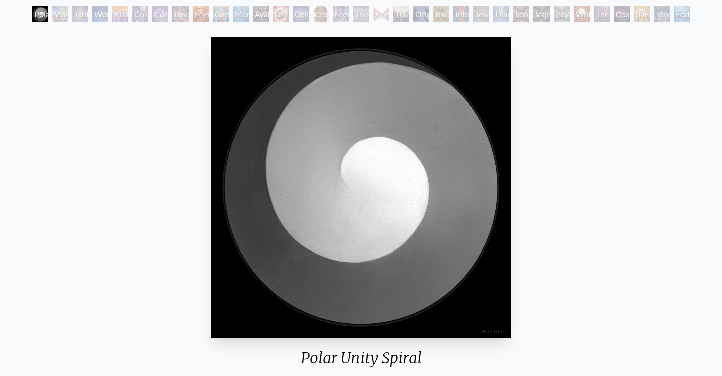
scroll to position [57, 0]
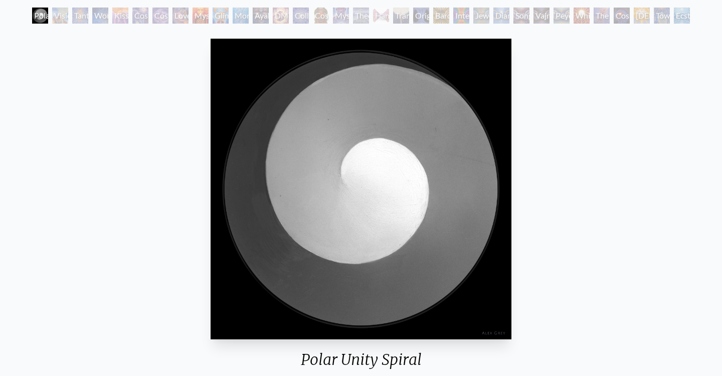
click at [57, 14] on div "Visionary Origin of Language" at bounding box center [60, 16] width 16 height 16
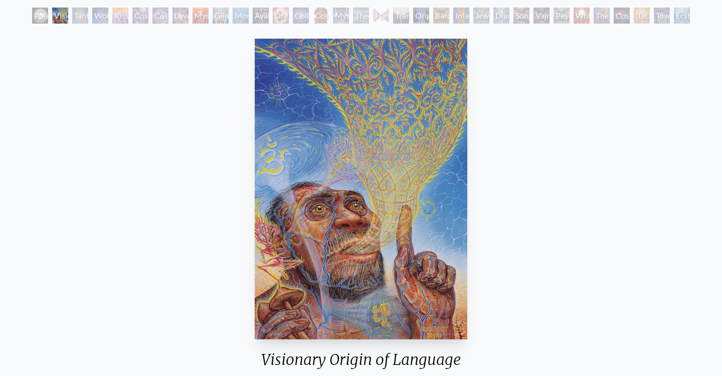
click at [77, 10] on div "Tantra" at bounding box center [80, 16] width 16 height 16
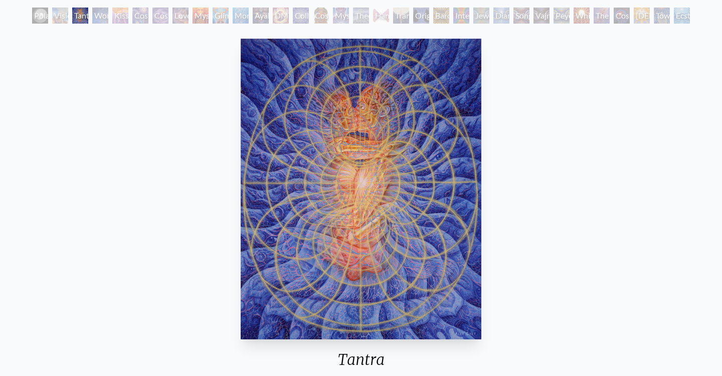
click at [101, 19] on div "Wonder" at bounding box center [100, 16] width 16 height 16
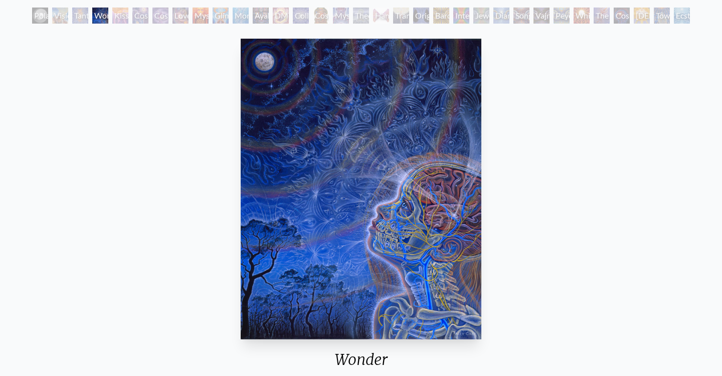
click at [200, 233] on div "Wonder 1996, acrylic on paper, 16 x 20 in. Visit the CoSM Shop Wonder - Poster" at bounding box center [361, 360] width 706 height 651
click at [112, 21] on div "Kiss of the [MEDICAL_DATA]" at bounding box center [120, 16] width 16 height 16
